Goal: Task Accomplishment & Management: Manage account settings

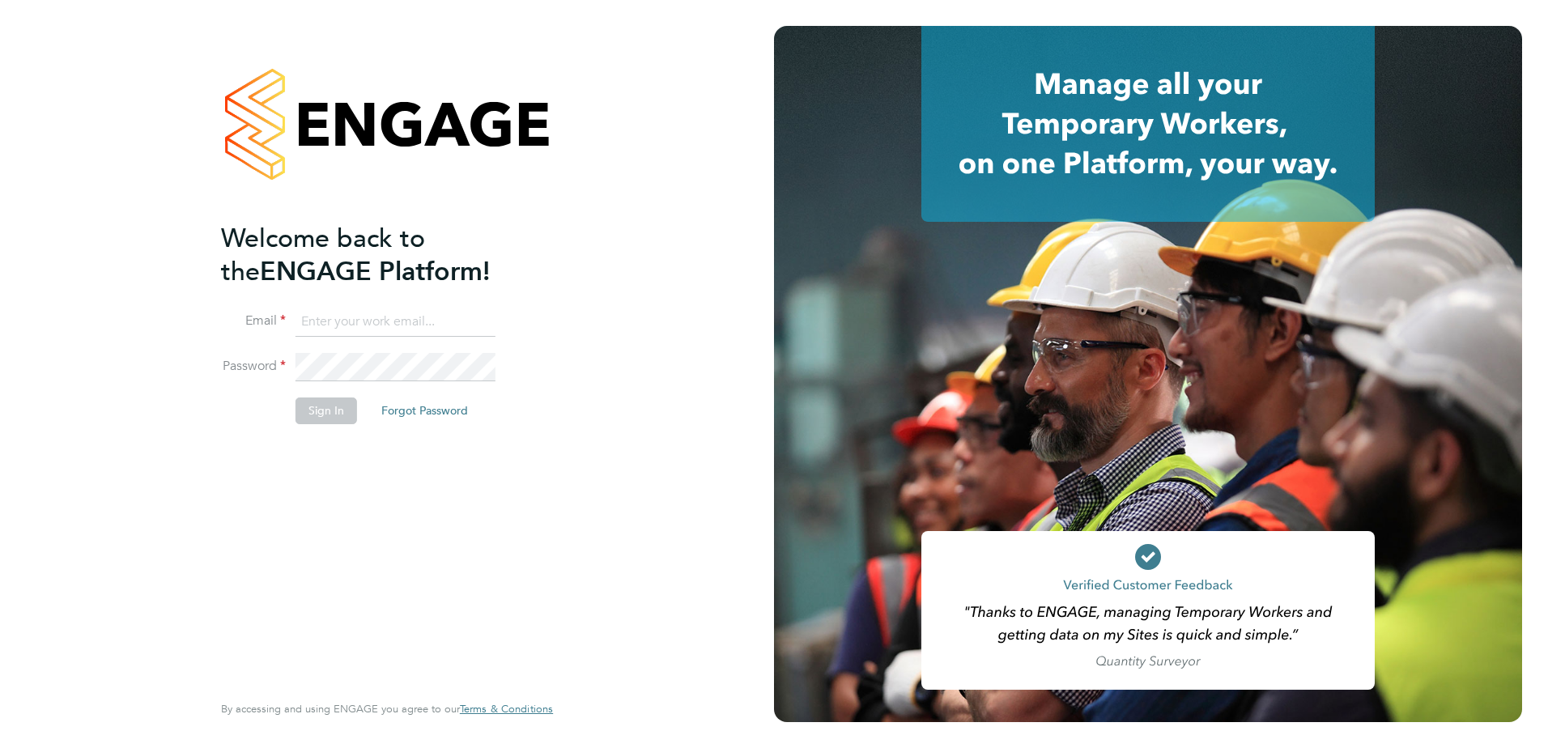
drag, startPoint x: 0, startPoint y: 0, endPoint x: 404, endPoint y: 324, distance: 517.7
click at [404, 324] on input at bounding box center [395, 322] width 200 height 29
type input "ruben.poole@vistry.co.uk"
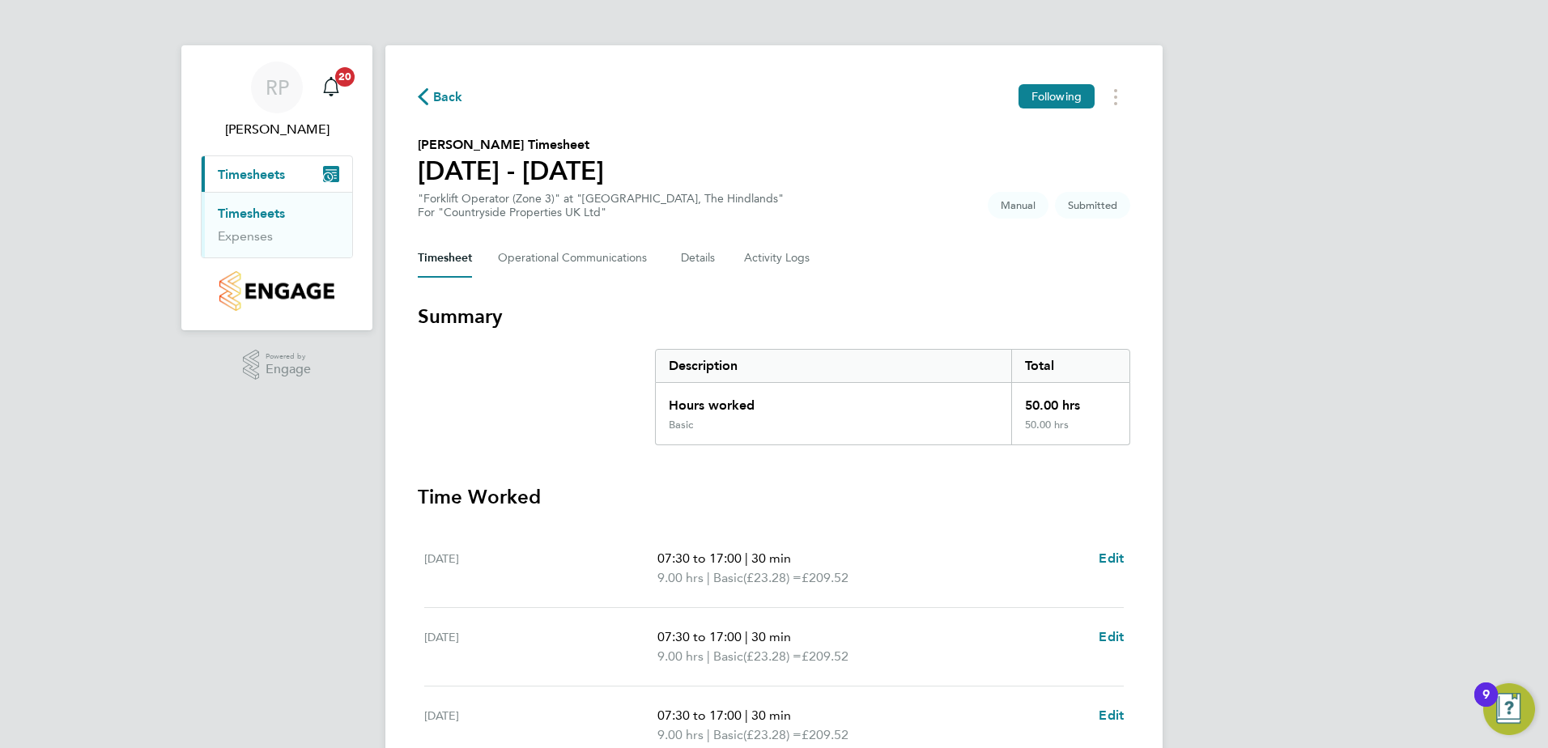
click at [274, 202] on ul "Timesheets Expenses" at bounding box center [277, 225] width 151 height 66
click at [265, 209] on link "Timesheets" at bounding box center [251, 213] width 67 height 15
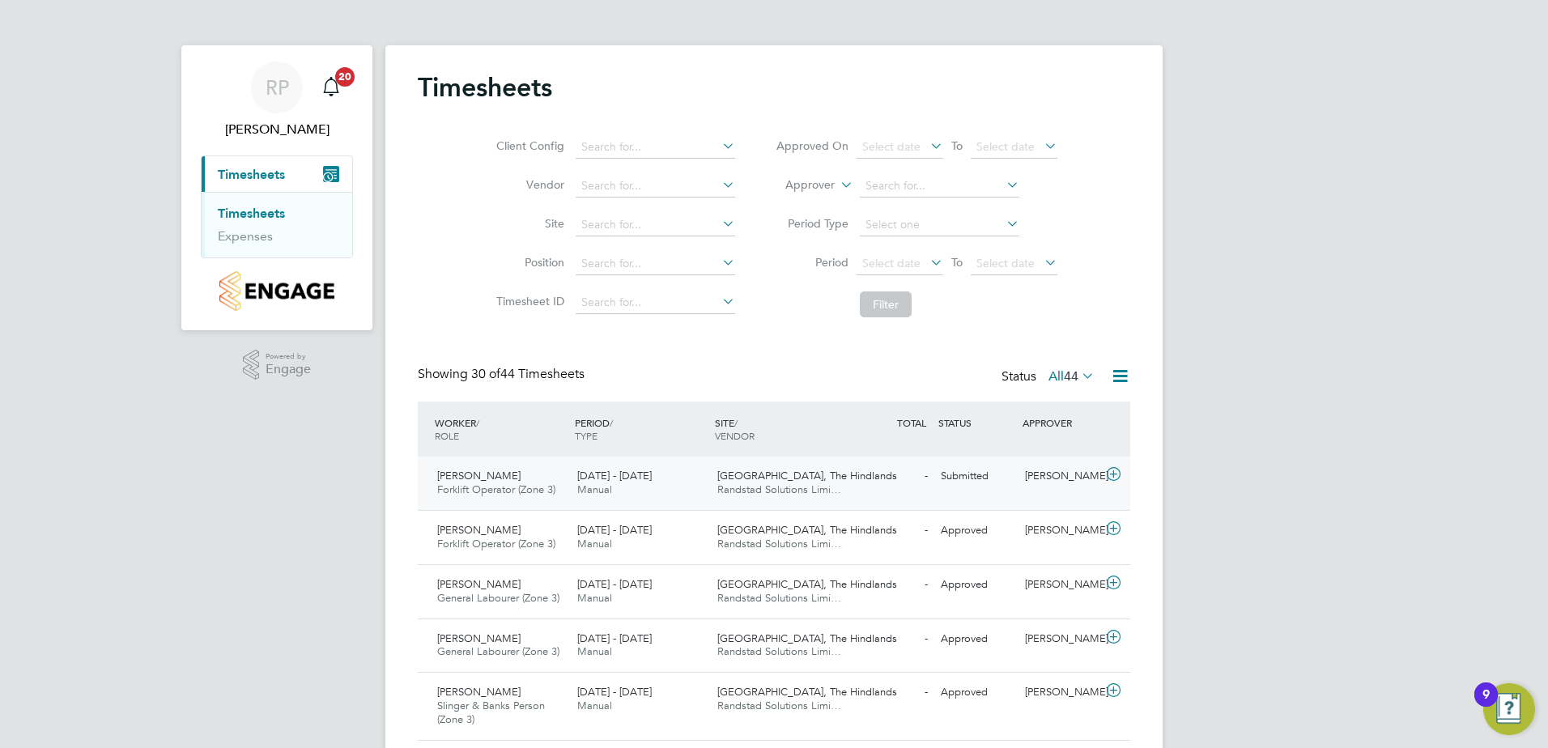
click at [778, 495] on span "Randstad Solutions Limi…" at bounding box center [779, 489] width 124 height 14
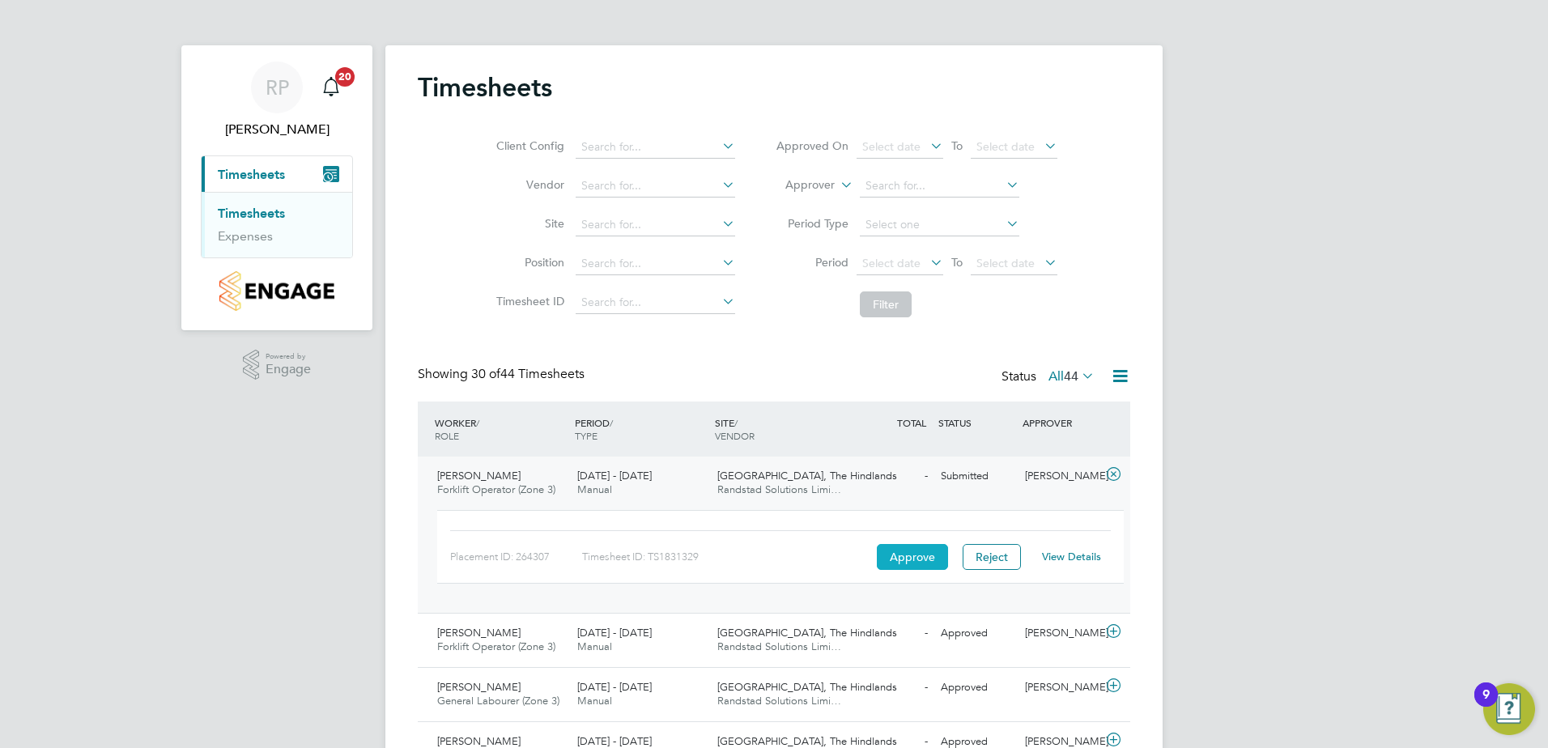
click at [915, 550] on button "Approve" at bounding box center [912, 557] width 71 height 26
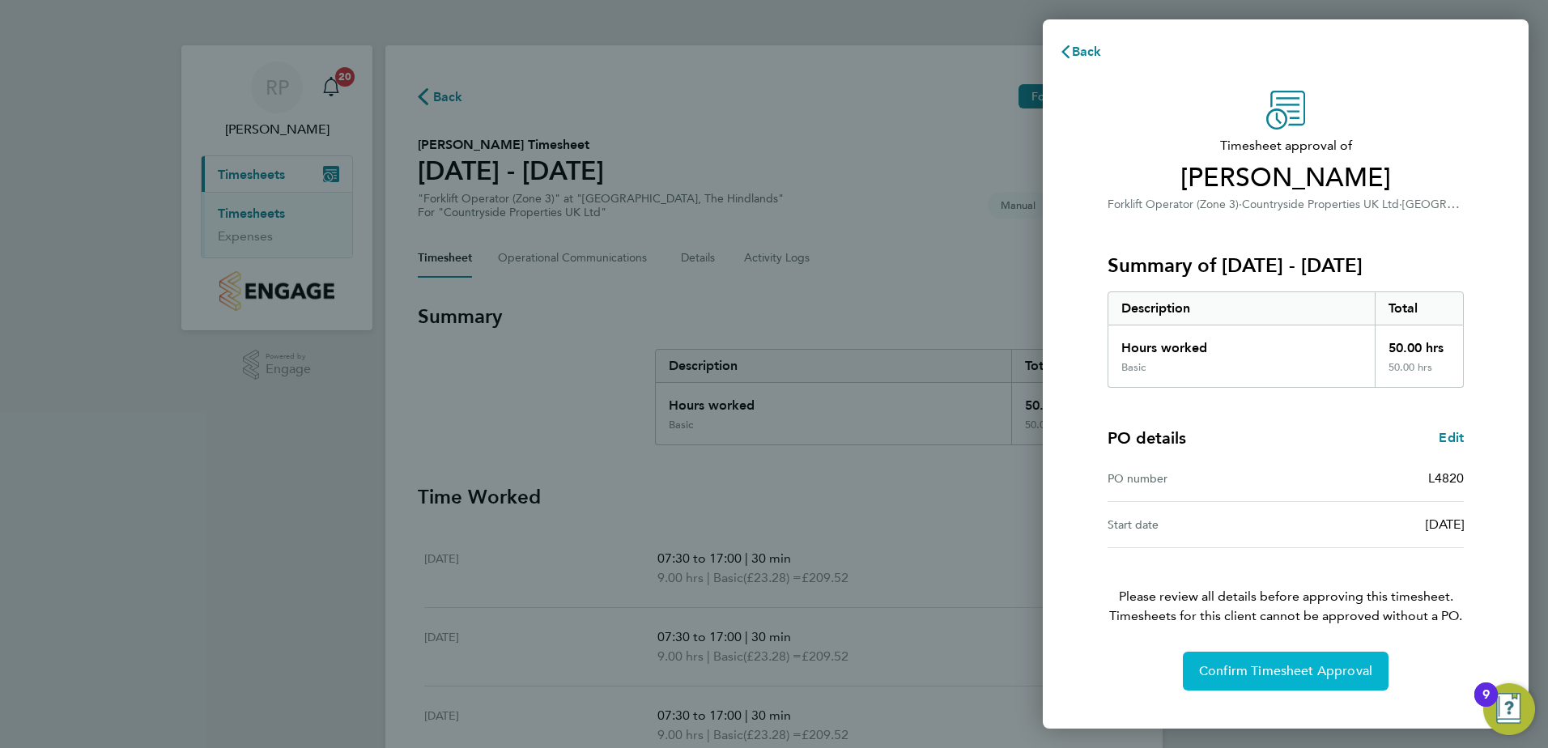
click at [1256, 673] on span "Confirm Timesheet Approval" at bounding box center [1285, 671] width 173 height 16
